Goal: Check status: Check status

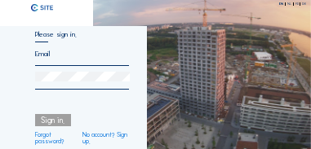
type input "[EMAIL_ADDRESS][DOMAIN_NAME]"
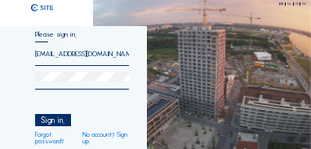
click at [53, 126] on div "Sign in." at bounding box center [53, 120] width 36 height 12
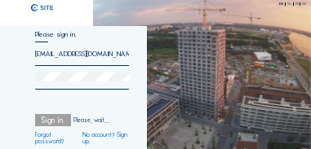
click at [53, 124] on div "Sign in." at bounding box center [53, 120] width 36 height 12
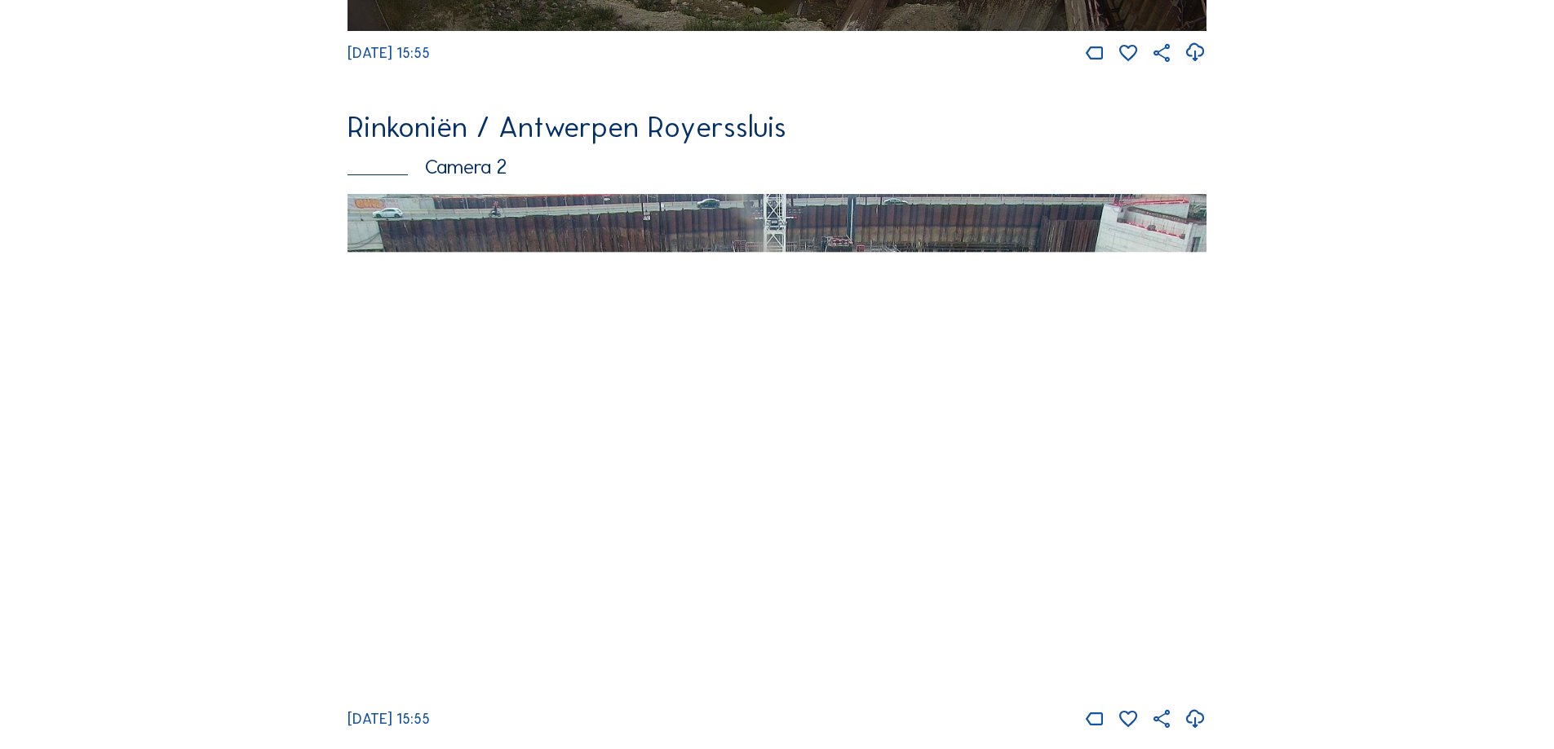
scroll to position [767, 0]
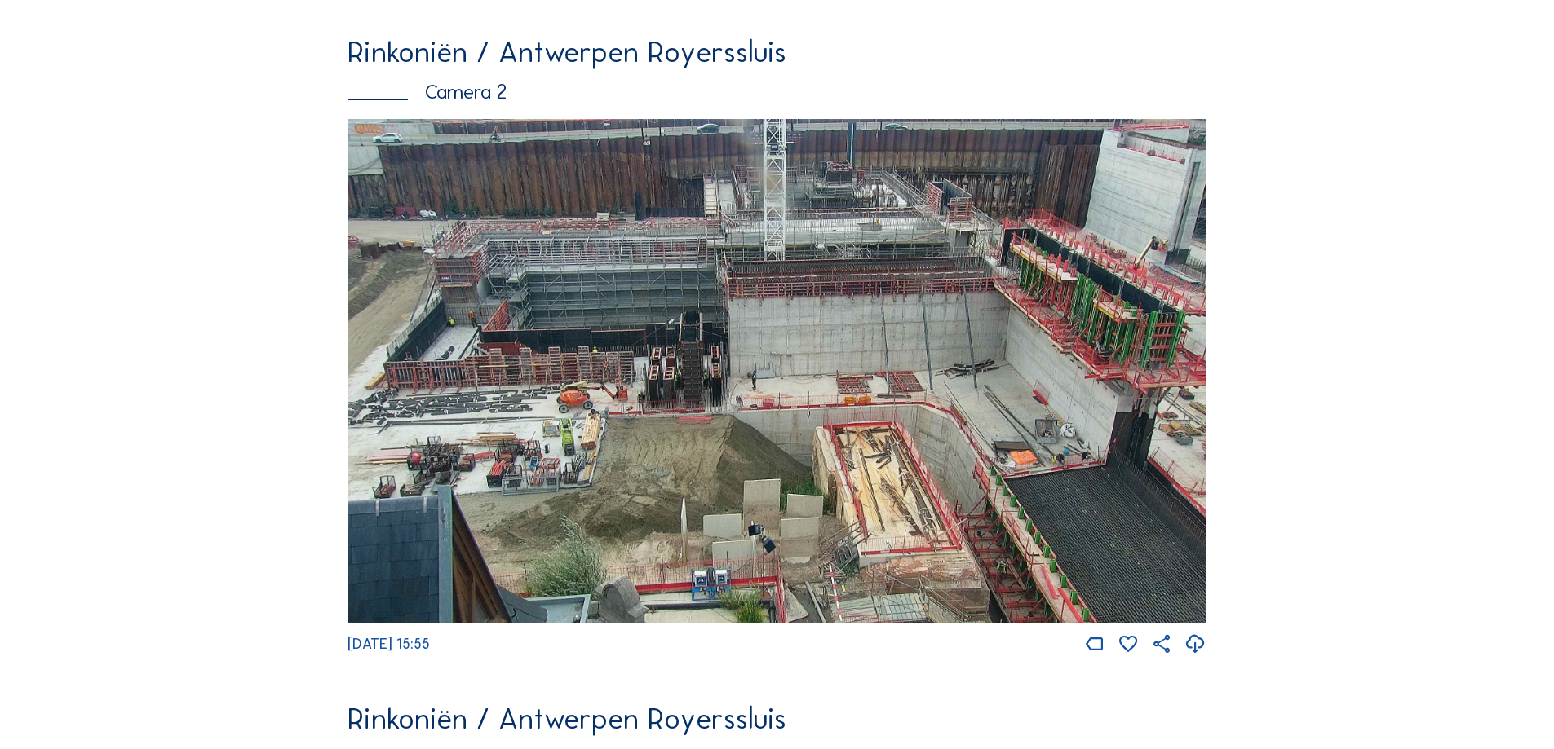
click at [310, 148] on img at bounding box center [776, 371] width 859 height 504
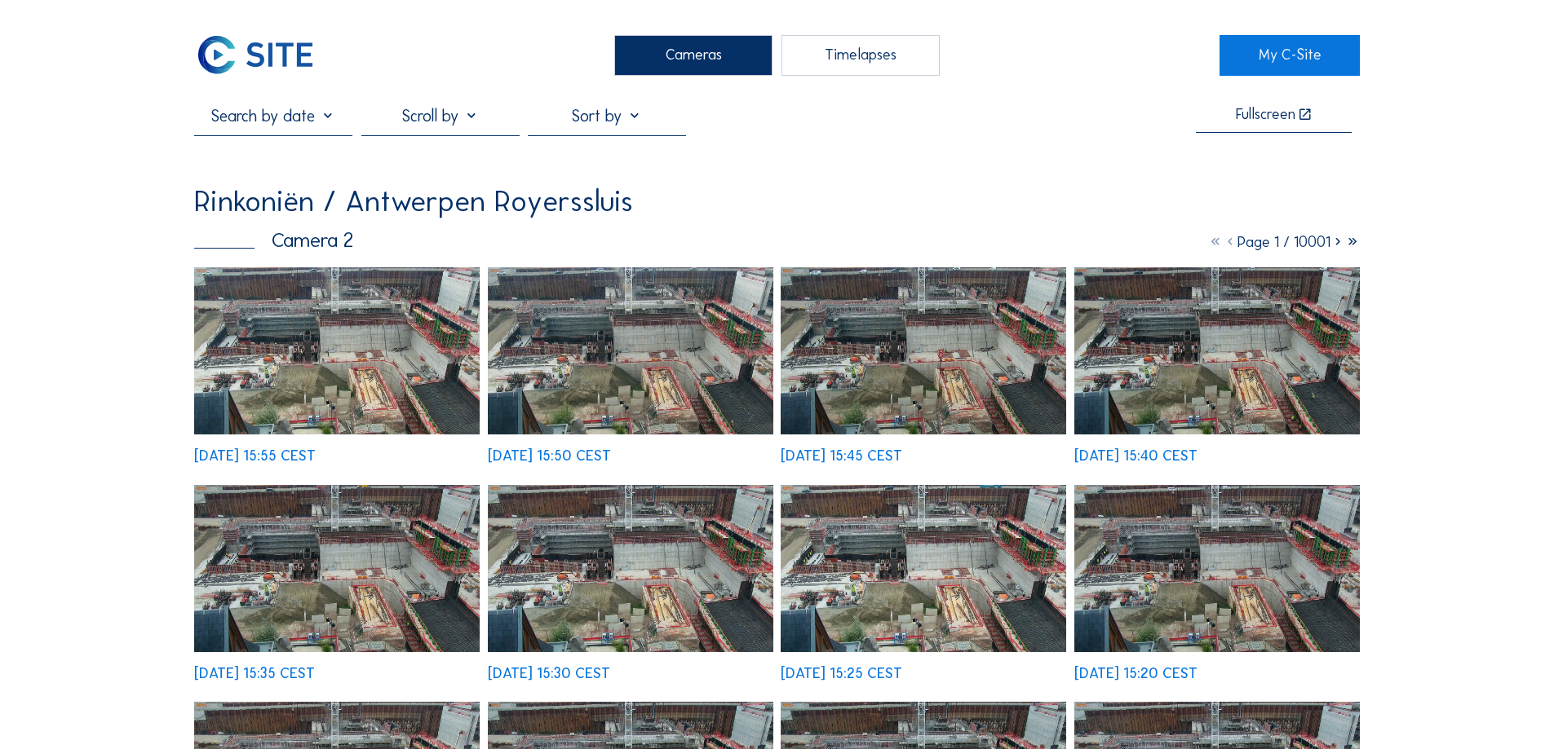
click at [306, 148] on img at bounding box center [336, 350] width 285 height 167
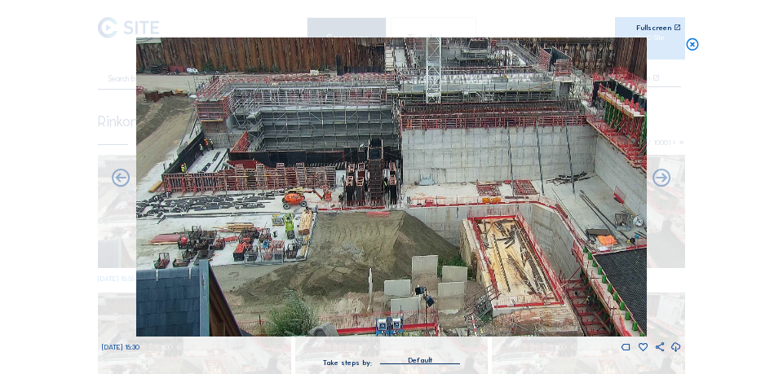
click at [310, 47] on icon at bounding box center [692, 45] width 15 height 15
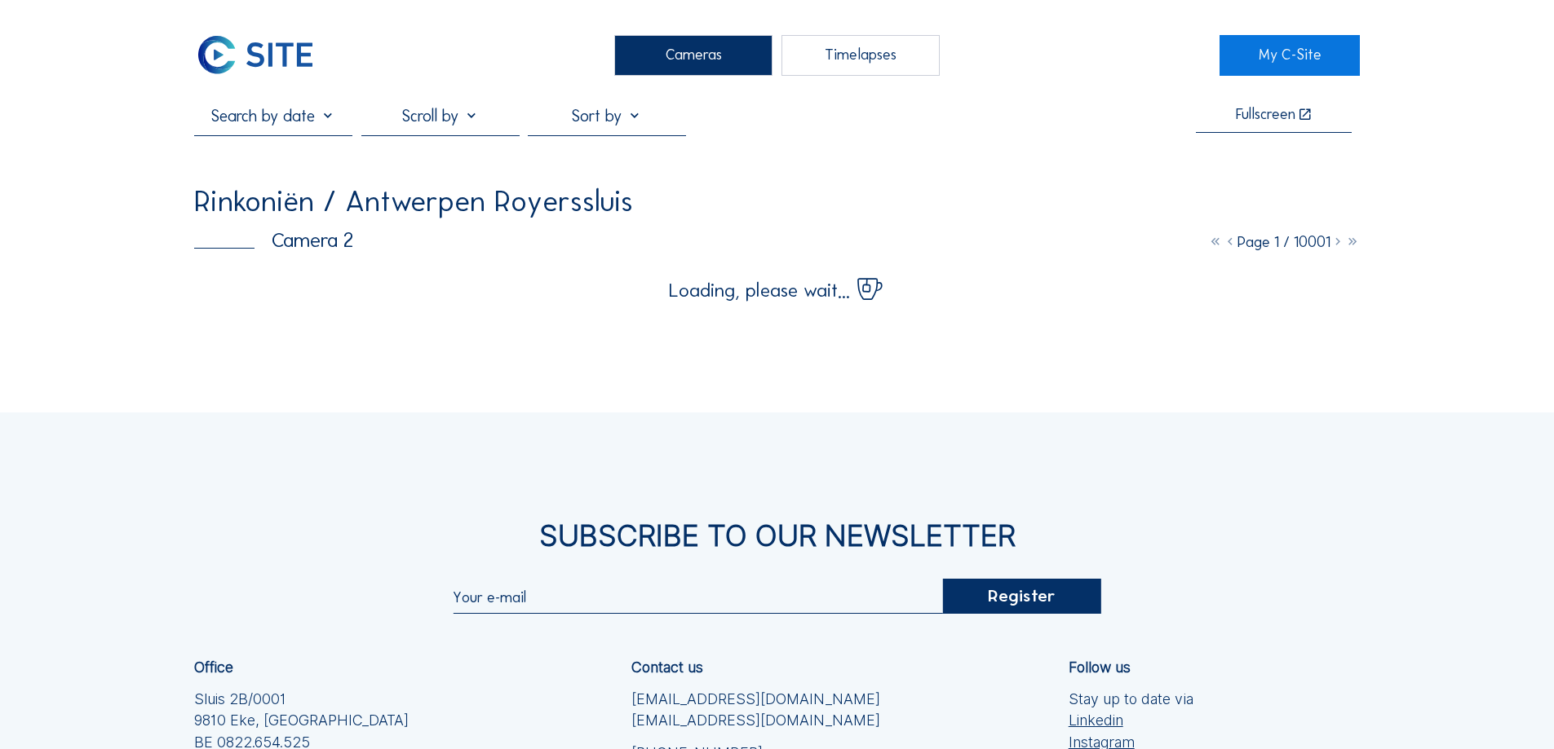
click at [310, 148] on div "Loading, please wait..." at bounding box center [776, 283] width 1165 height 33
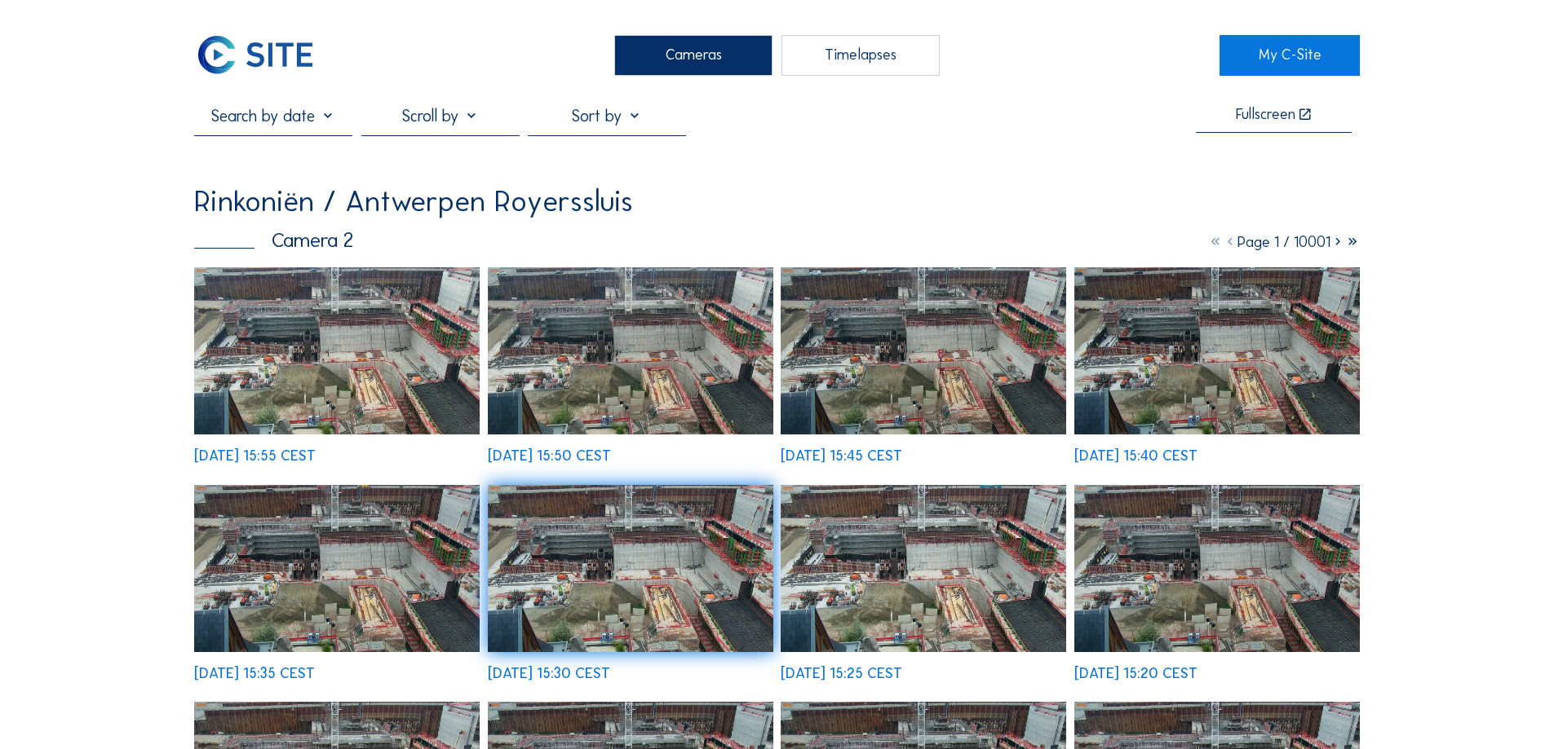
click at [310, 148] on img at bounding box center [336, 350] width 285 height 167
